Goal: Task Accomplishment & Management: Manage account settings

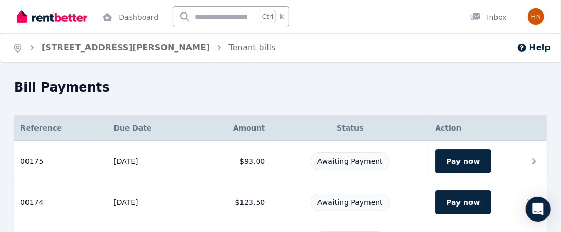
click at [248, 161] on td "$93.00" at bounding box center [233, 161] width 77 height 41
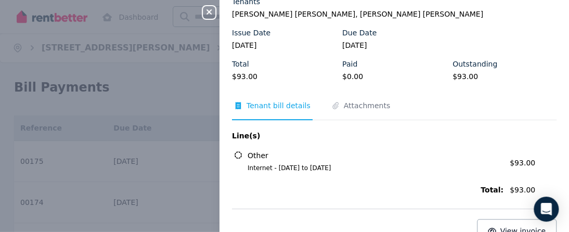
scroll to position [104, 0]
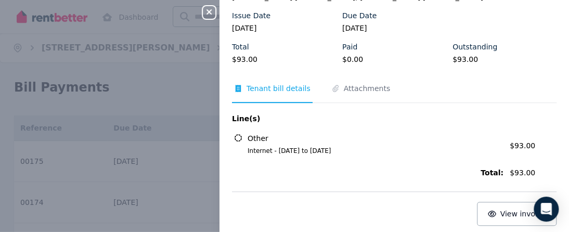
click at [251, 89] on span "Tenant bill details" at bounding box center [279, 88] width 64 height 10
click at [364, 87] on span "Attachments" at bounding box center [367, 88] width 46 height 10
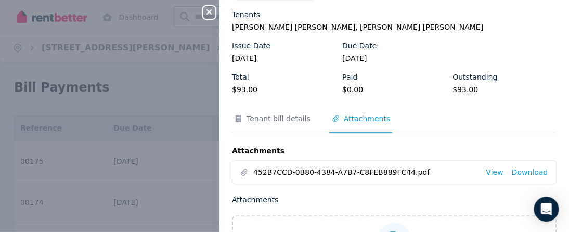
scroll to position [73, 0]
click at [487, 174] on link "View" at bounding box center [494, 172] width 17 height 10
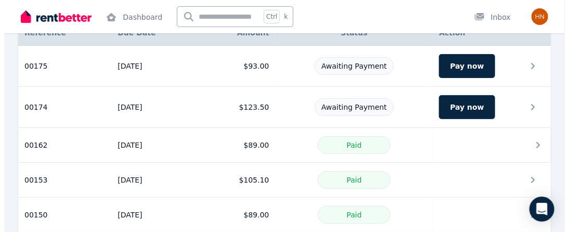
scroll to position [104, 0]
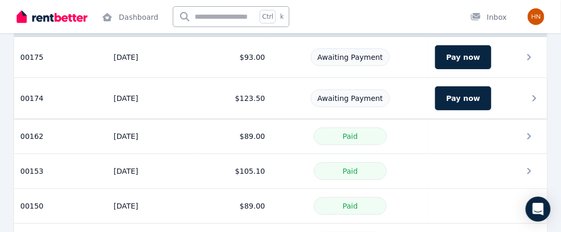
click at [252, 98] on td "$123.50" at bounding box center [233, 98] width 77 height 41
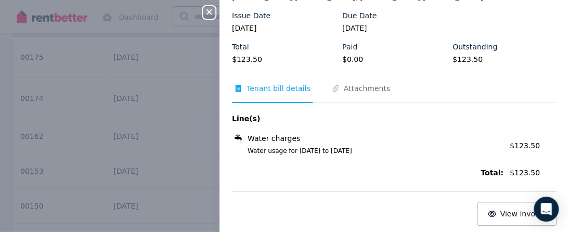
click at [271, 89] on span "Tenant bill details" at bounding box center [279, 88] width 64 height 10
click at [288, 87] on span "Tenant bill details" at bounding box center [279, 88] width 64 height 10
click at [364, 88] on span "Attachments" at bounding box center [367, 88] width 46 height 10
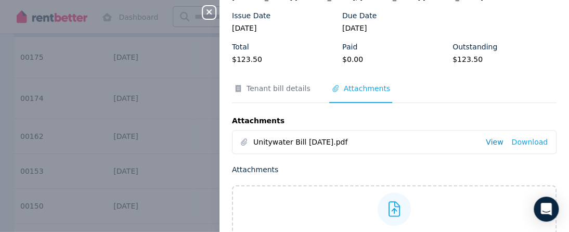
click at [492, 144] on link "View" at bounding box center [494, 142] width 17 height 10
click at [207, 10] on icon "button" at bounding box center [209, 11] width 5 height 5
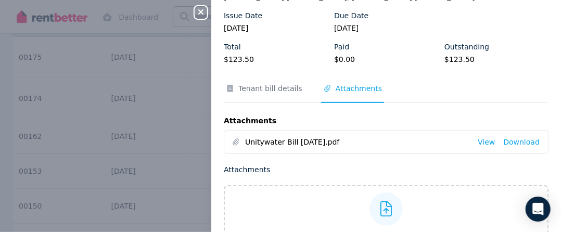
scroll to position [0, 0]
